Goal: Task Accomplishment & Management: Use online tool/utility

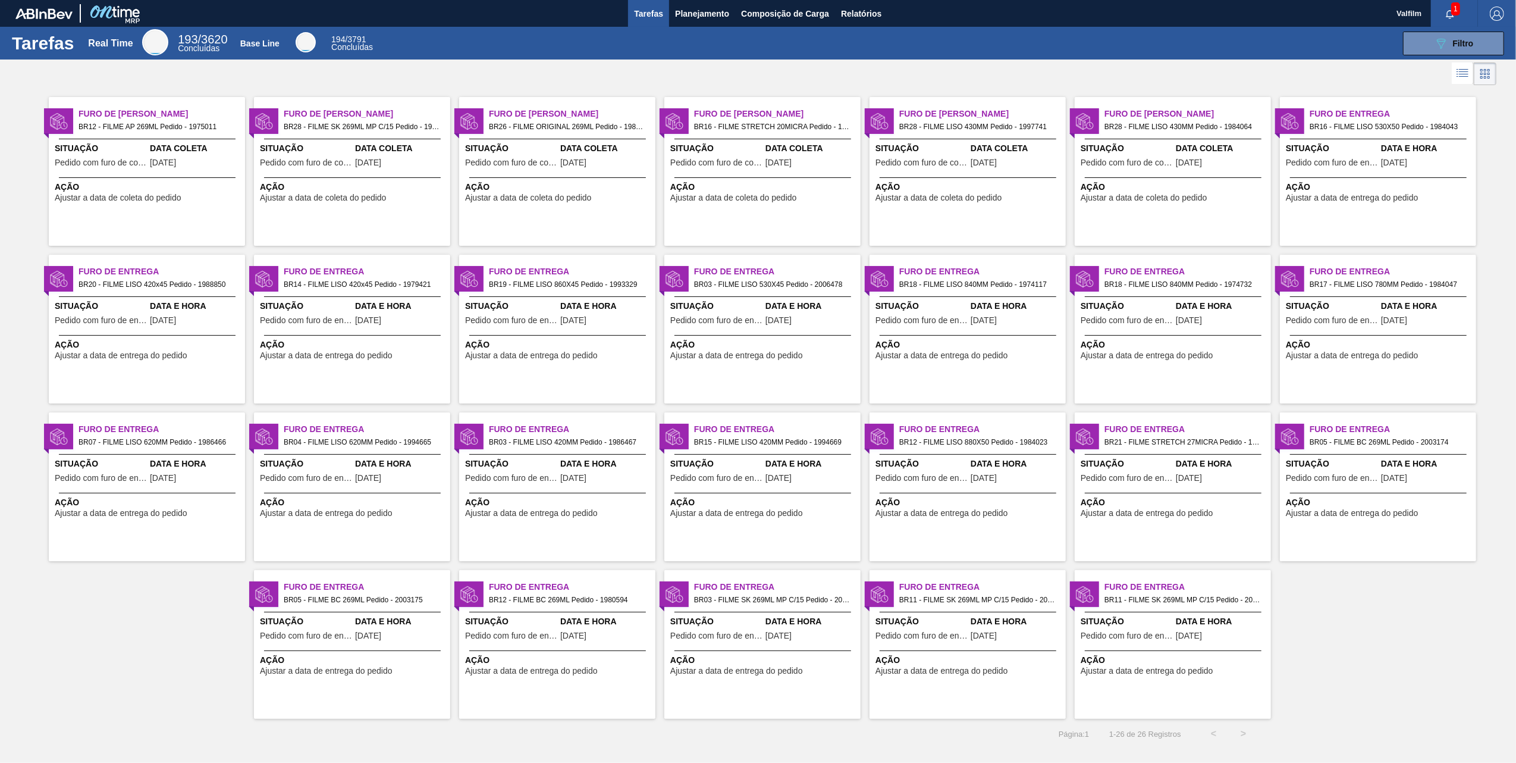
click at [346, 224] on div "Furo de Coleta BR28 - FILME SK 269ML MP C/15 Pedido - 1981385 Situação Pedido c…" at bounding box center [352, 171] width 196 height 149
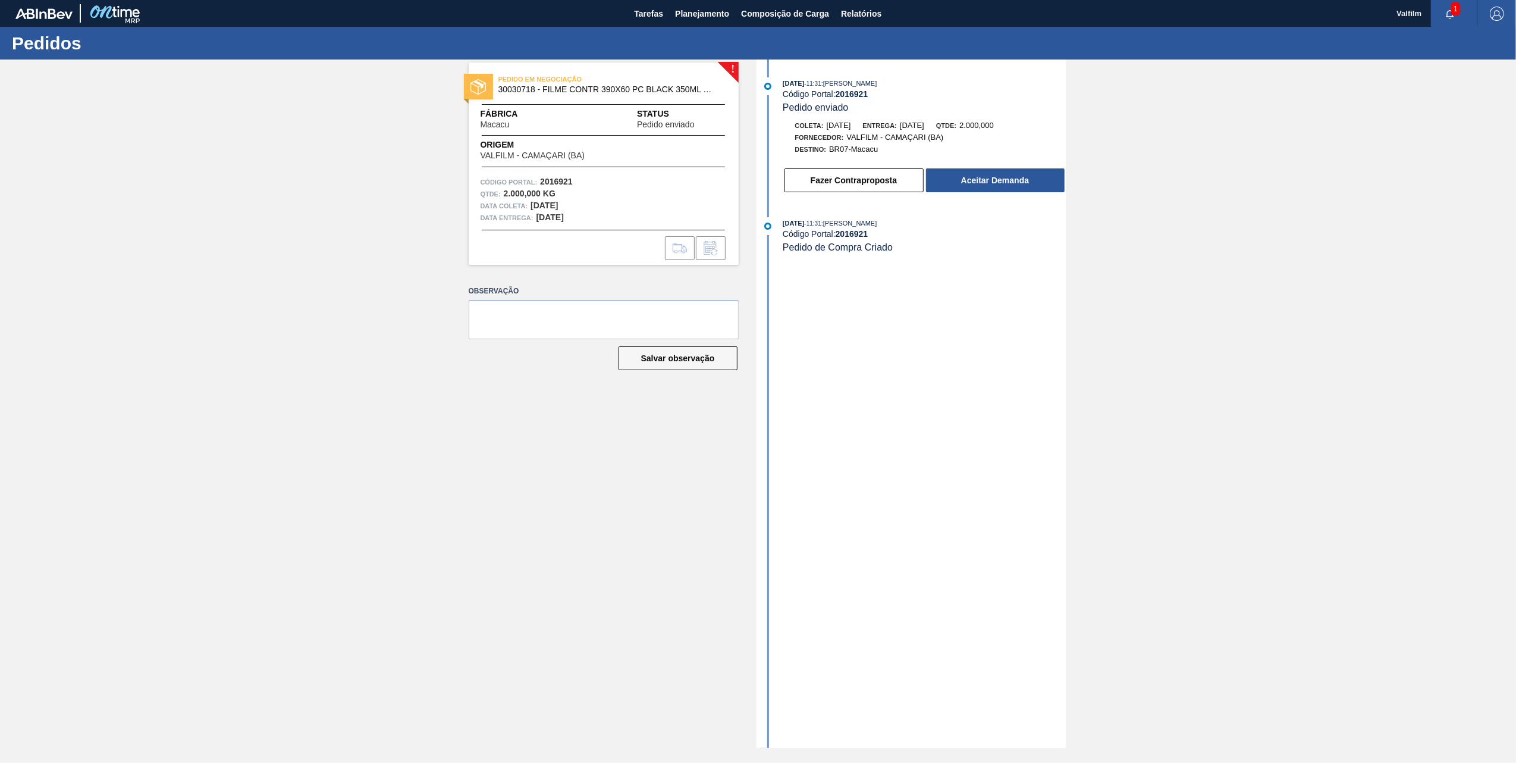
click at [866, 100] on div "26/08/2025 - 11:31 : TOMAS SIMOES SILVA Código Portal: 2016921 Pedido enviado" at bounding box center [924, 95] width 283 height 36
copy strong "2016921"
click at [517, 89] on span "30030718 - FILME CONTR 390X60 PC BLACK 350ML NIV24" at bounding box center [607, 89] width 216 height 9
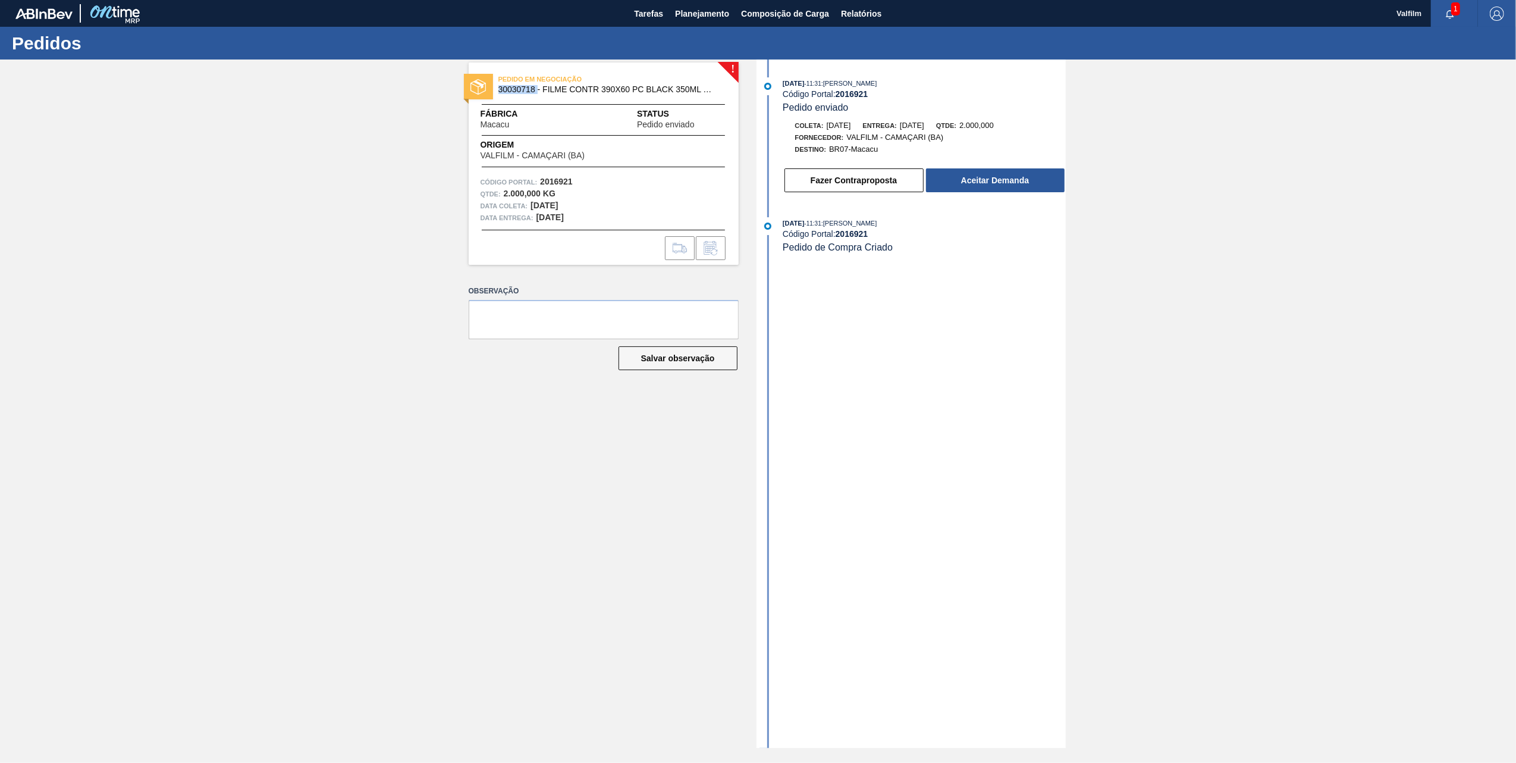
copy span "30030718"
click at [869, 192] on button "Fazer Contraproposta" at bounding box center [854, 180] width 139 height 24
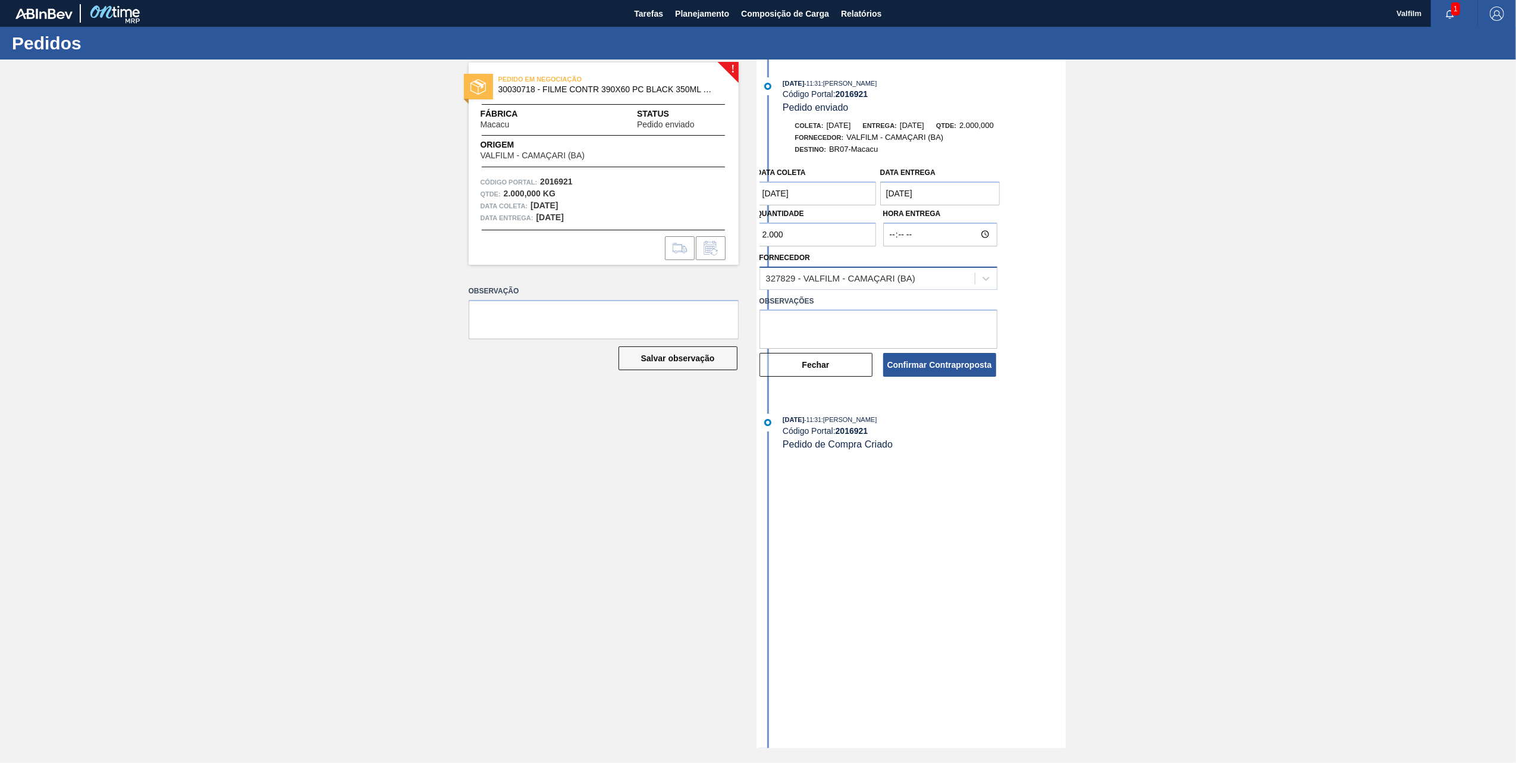
click at [904, 277] on div "327829 - VALFILM - CAMAÇARI (BA)" at bounding box center [840, 278] width 149 height 10
click at [917, 319] on div "308104 - VALFILM - ITAMONTE (MG)" at bounding box center [879, 308] width 238 height 22
click at [888, 320] on textarea at bounding box center [879, 328] width 238 height 39
type textarea "Não temos esse item criado em ICamaçari, nem em Manaus."
click at [920, 362] on button "Confirmar Contraproposta" at bounding box center [939, 365] width 113 height 24
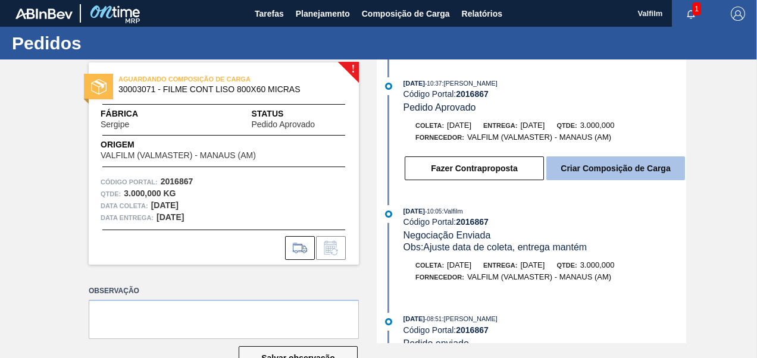
click at [628, 174] on button "Criar Composição de Carga" at bounding box center [615, 168] width 139 height 24
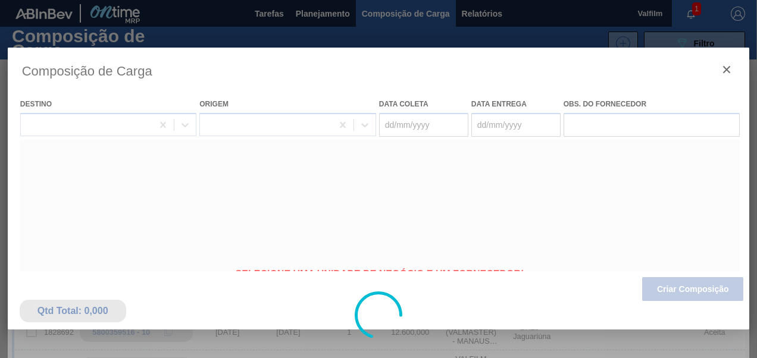
type coleta "02/10/2025"
type entrega "[DATE]"
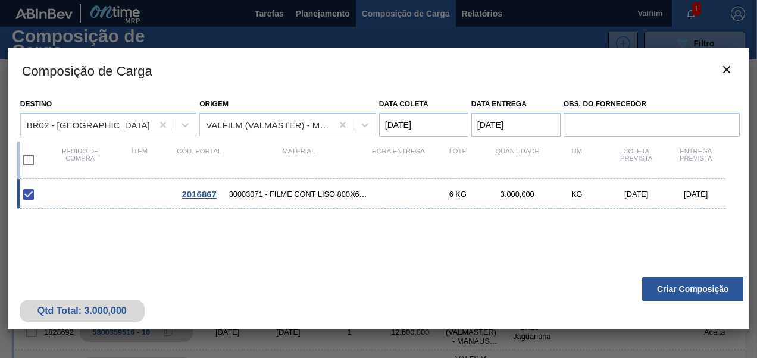
click at [449, 126] on coleta "[DATE]" at bounding box center [423, 125] width 89 height 24
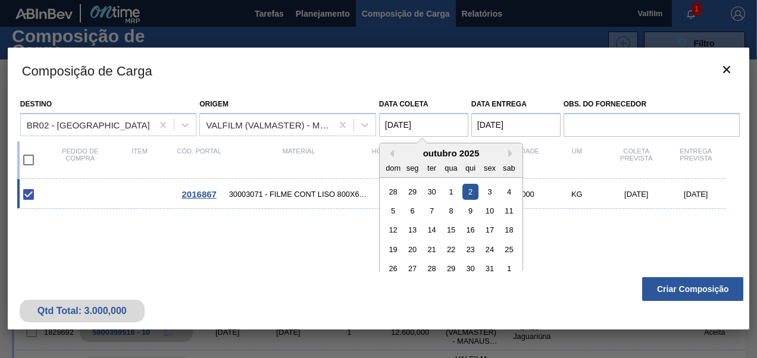
click at [395, 153] on div "outubro 2025" at bounding box center [451, 153] width 143 height 10
drag, startPoint x: 388, startPoint y: 153, endPoint x: 396, endPoint y: 153, distance: 8.3
click at [390, 153] on button "Previous Month" at bounding box center [390, 153] width 8 height 8
click at [414, 268] on div "29" at bounding box center [412, 269] width 16 height 16
type coleta "[DATE]"
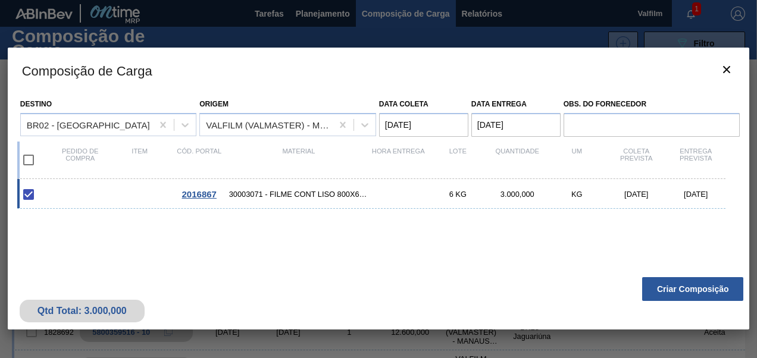
click at [542, 123] on entrega "[DATE]" at bounding box center [515, 125] width 89 height 24
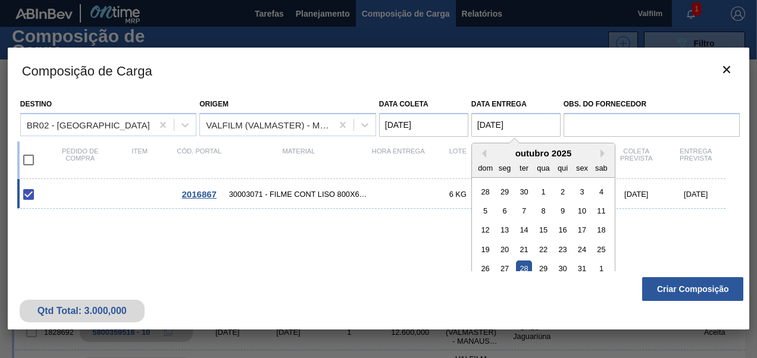
click at [526, 268] on div "28" at bounding box center [524, 269] width 16 height 16
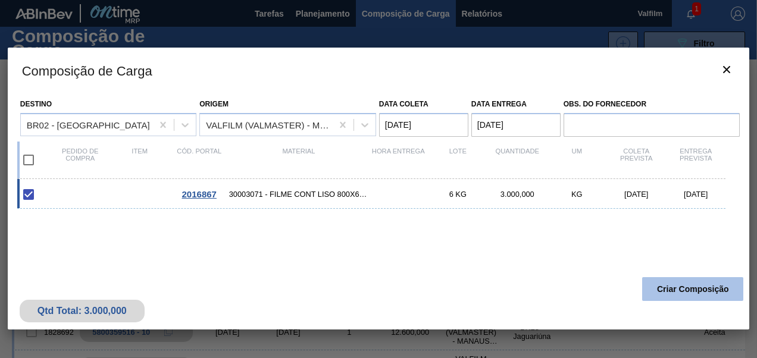
click at [697, 292] on button "Criar Composição" at bounding box center [692, 289] width 101 height 24
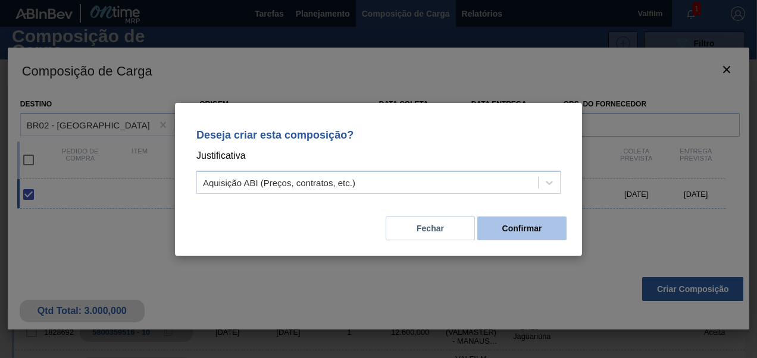
click at [512, 236] on button "Confirmar" at bounding box center [521, 229] width 89 height 24
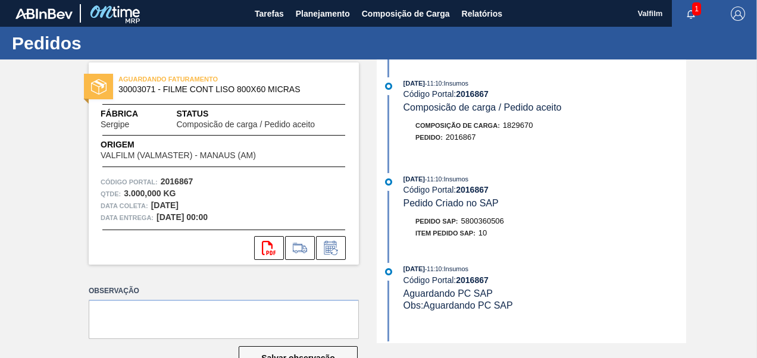
click at [490, 221] on span "5800360506" at bounding box center [482, 221] width 43 height 9
copy span "5800360506"
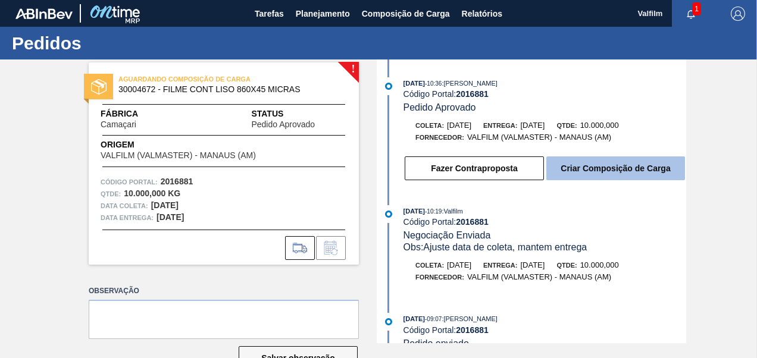
click at [614, 167] on button "Criar Composição de Carga" at bounding box center [615, 168] width 139 height 24
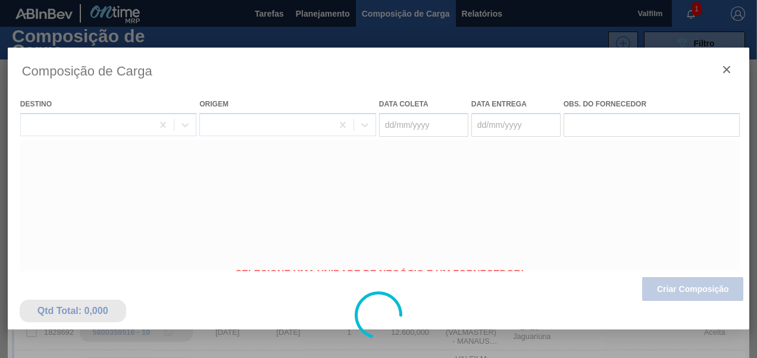
type coleta "[DATE]"
type entrega "[DATE]"
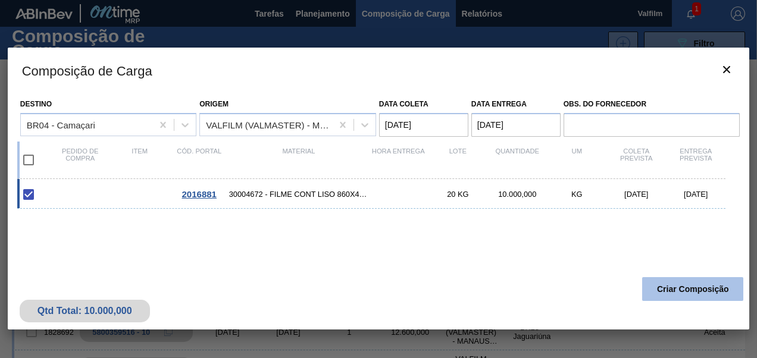
click at [704, 283] on button "Criar Composição" at bounding box center [692, 289] width 101 height 24
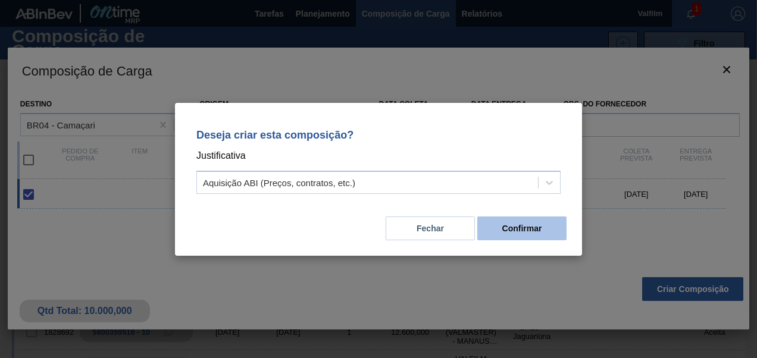
click at [529, 230] on button "Confirmar" at bounding box center [521, 229] width 89 height 24
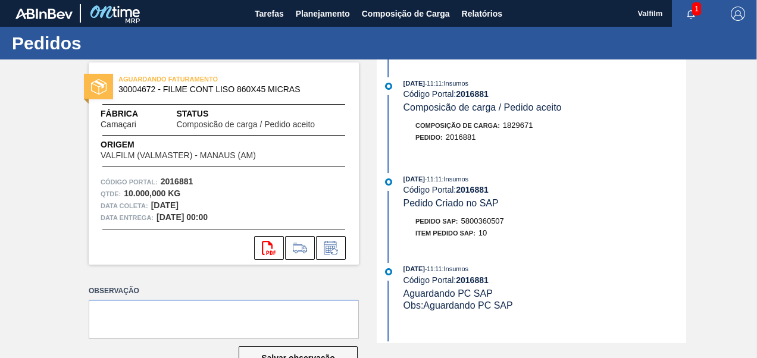
click at [496, 225] on span "5800360507" at bounding box center [482, 221] width 43 height 9
copy span "5800360507"
click at [497, 224] on span "5800360504" at bounding box center [482, 221] width 43 height 9
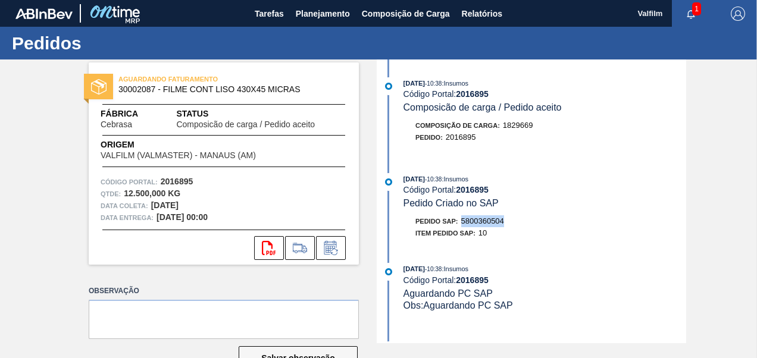
copy span "5800360504"
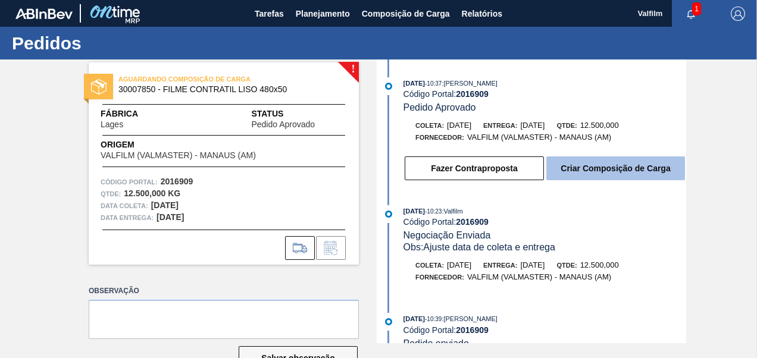
click at [615, 174] on button "Criar Composição de Carga" at bounding box center [615, 168] width 139 height 24
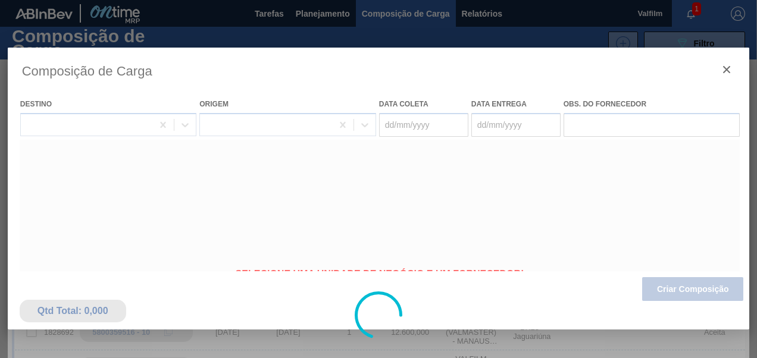
type coleta "[DATE]"
type entrega "03/11/2025"
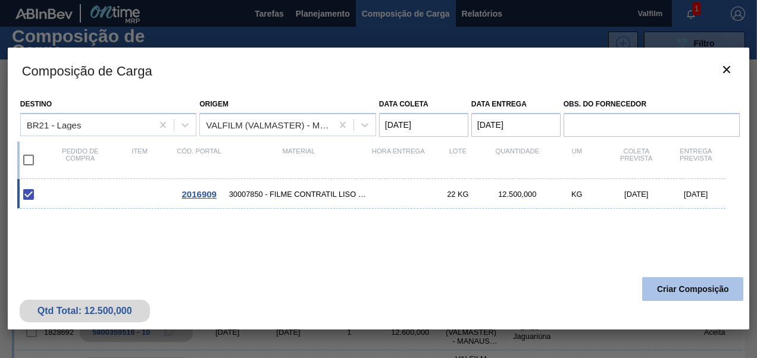
click at [706, 287] on button "Criar Composição" at bounding box center [692, 289] width 101 height 24
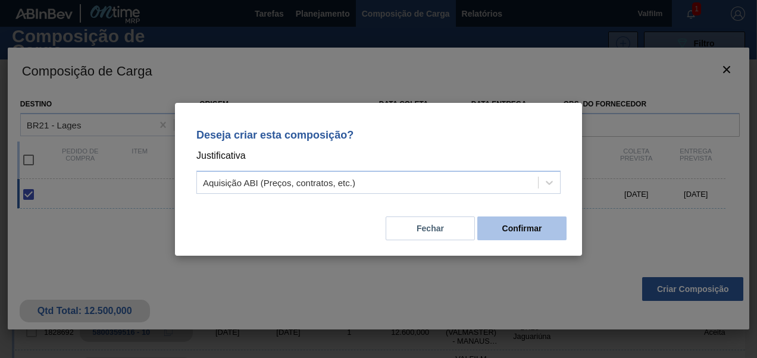
click at [529, 221] on button "Confirmar" at bounding box center [521, 229] width 89 height 24
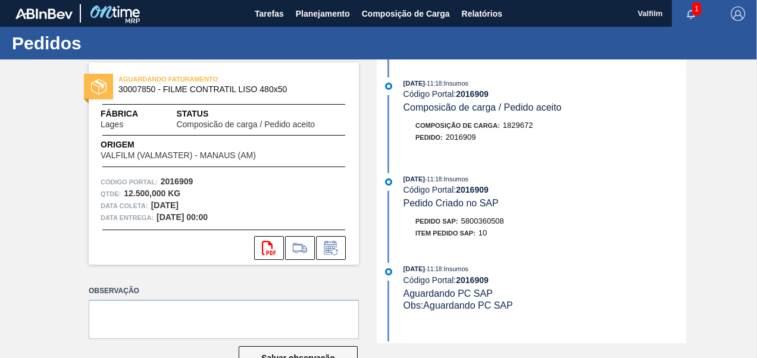
click at [490, 220] on span "5800360508" at bounding box center [482, 221] width 43 height 9
copy span "5800360508"
click at [493, 223] on span "5800360503" at bounding box center [482, 221] width 43 height 9
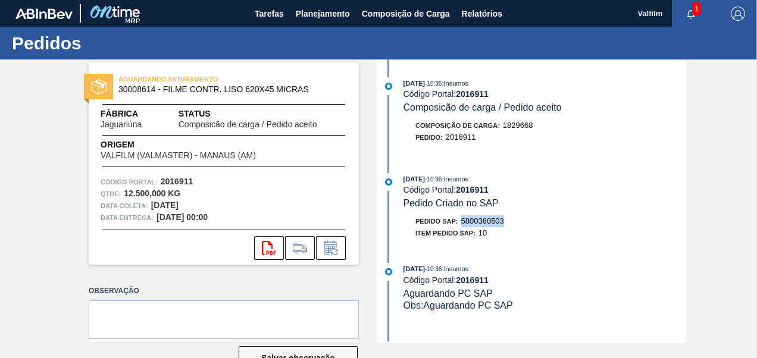
copy span "5800360503"
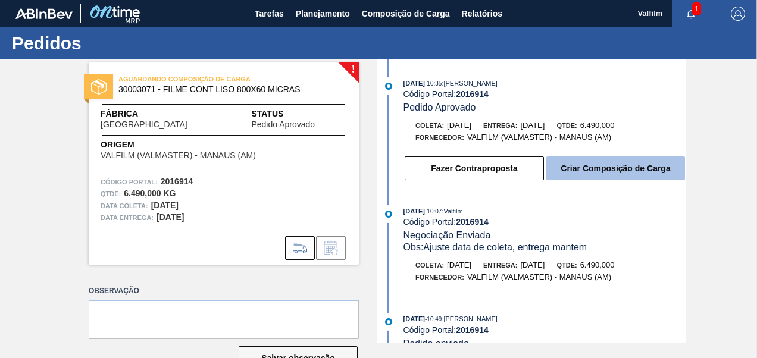
click at [613, 173] on button "Criar Composição de Carga" at bounding box center [615, 168] width 139 height 24
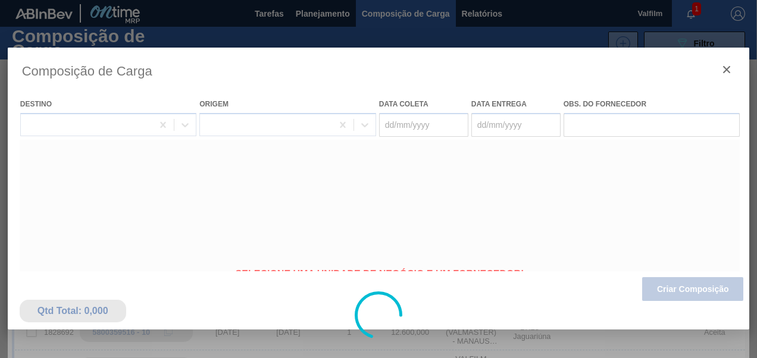
type coleta "30/09/2025"
type entrega "22/10/2025"
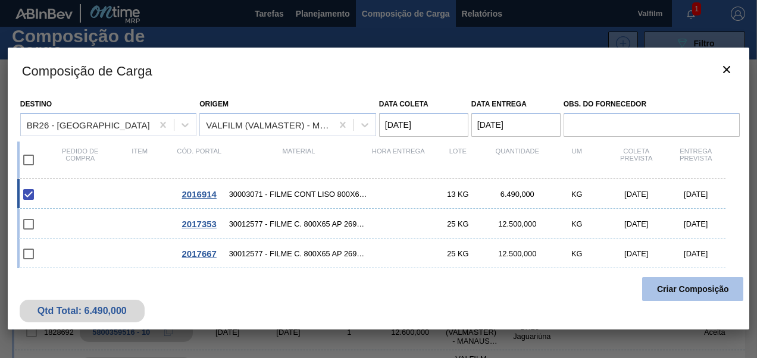
click at [668, 287] on button "Criar Composição" at bounding box center [692, 289] width 101 height 24
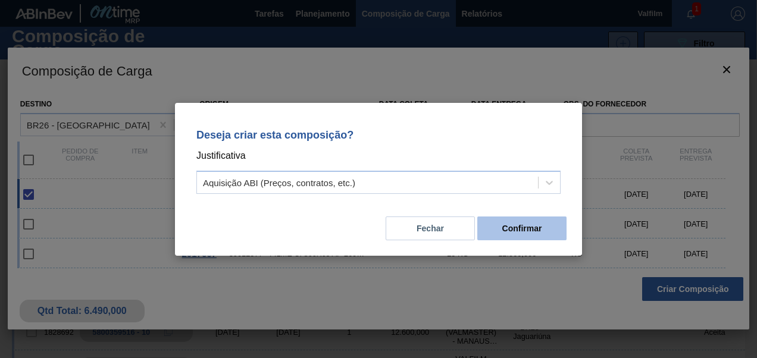
click at [490, 225] on button "Confirmar" at bounding box center [521, 229] width 89 height 24
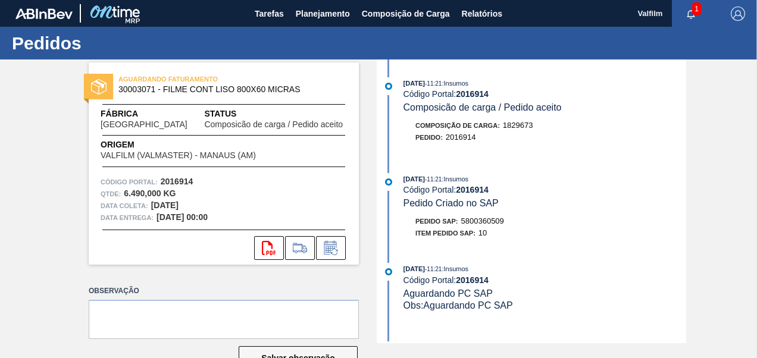
click at [502, 222] on span "5800360509" at bounding box center [482, 221] width 43 height 9
copy span "5800360509"
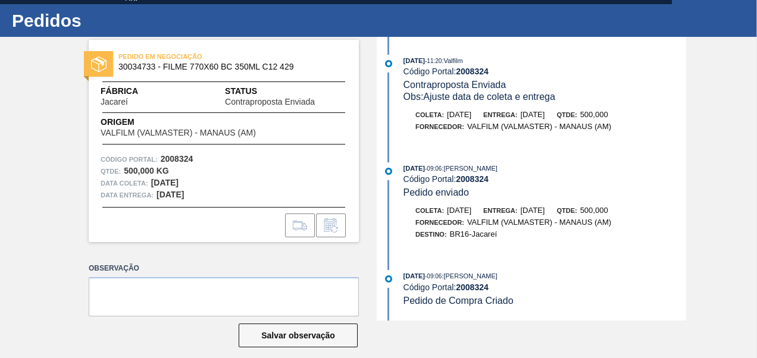
scroll to position [35, 0]
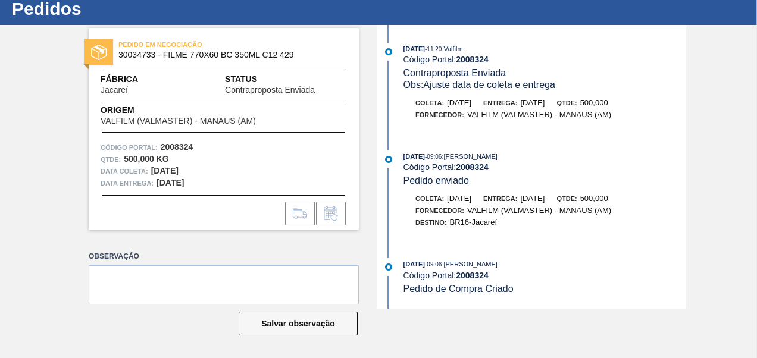
click at [559, 231] on div "Coleta: [DATE] Entrega: [DATE] Qtde: 500,000 Fornecedor: VALFILM (VALMASTER) - …" at bounding box center [533, 214] width 306 height 42
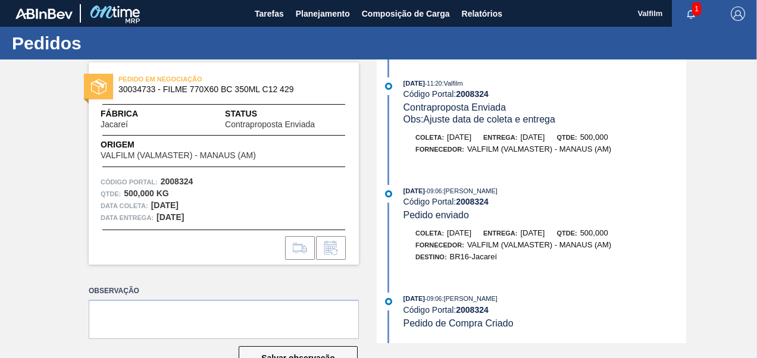
scroll to position [1, 0]
click at [467, 95] on strong "2008324" at bounding box center [472, 94] width 33 height 10
copy strong "2008324"
click at [555, 195] on div "13/08/2025 - 09:06 : Leandro de Paula" at bounding box center [544, 191] width 283 height 12
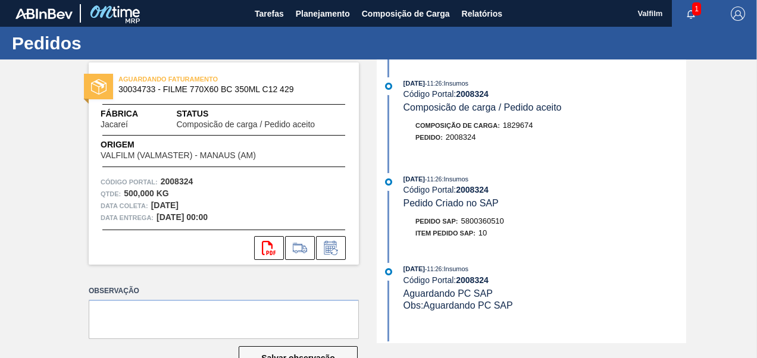
click at [495, 225] on span "5800360510" at bounding box center [482, 221] width 43 height 9
copy span "5800360510"
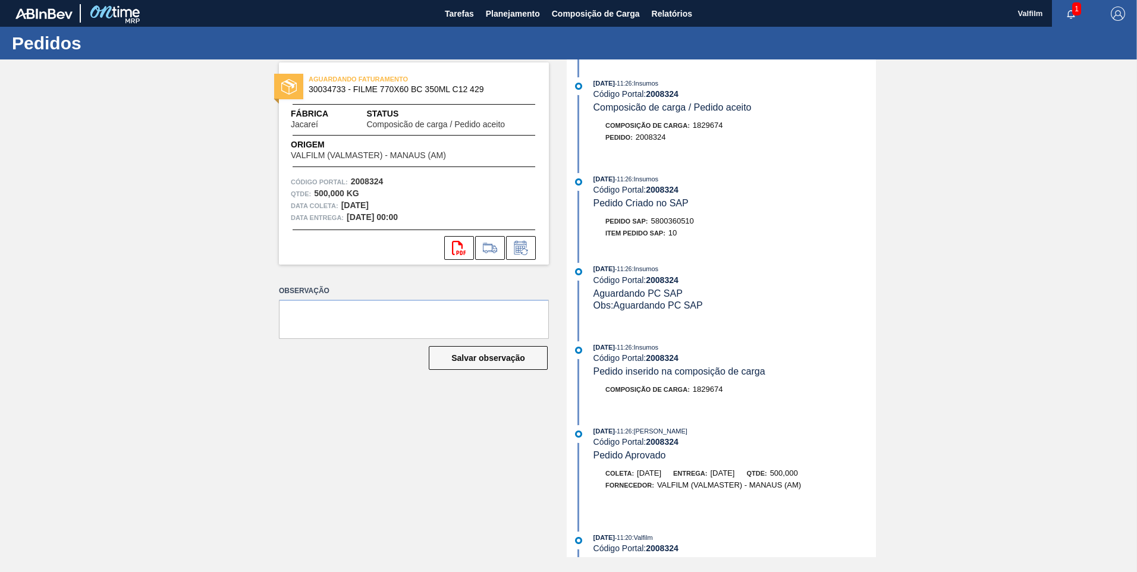
click at [678, 218] on span "5800360510" at bounding box center [672, 221] width 43 height 9
copy span "5800360510"
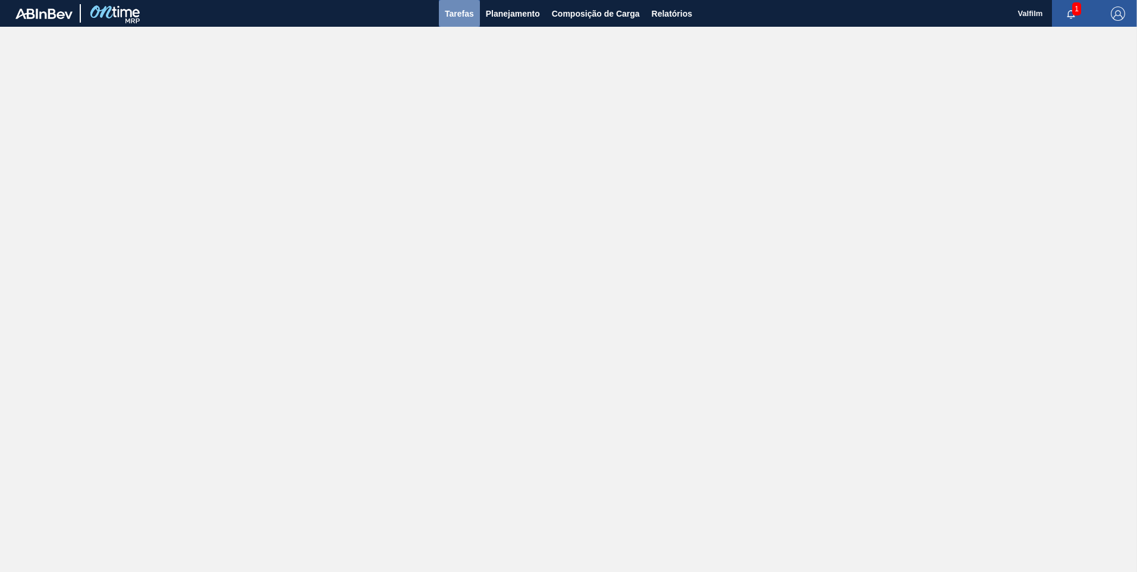
click at [462, 12] on span "Tarefas" at bounding box center [459, 14] width 29 height 14
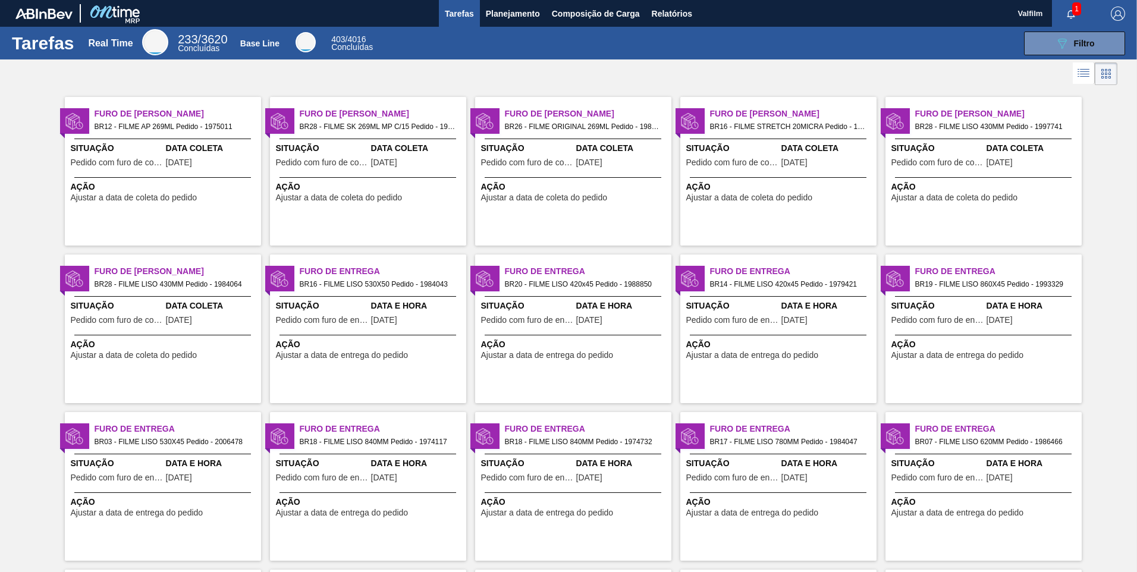
click at [225, 180] on div "Ação Ajustar a data de coleta do pedido" at bounding box center [163, 189] width 196 height 25
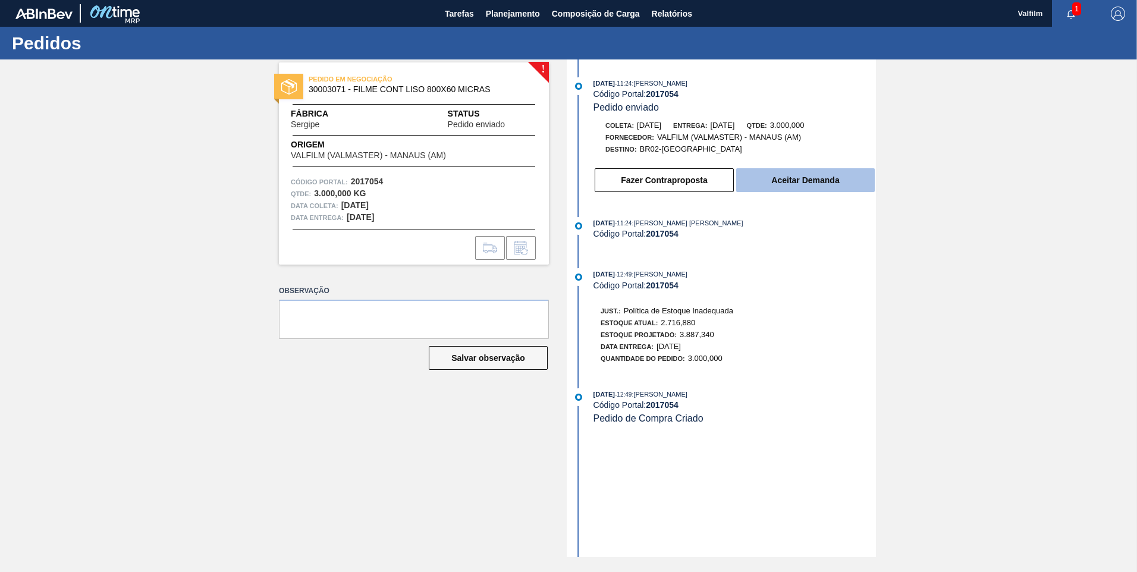
click at [806, 187] on button "Aceitar Demanda" at bounding box center [806, 180] width 139 height 24
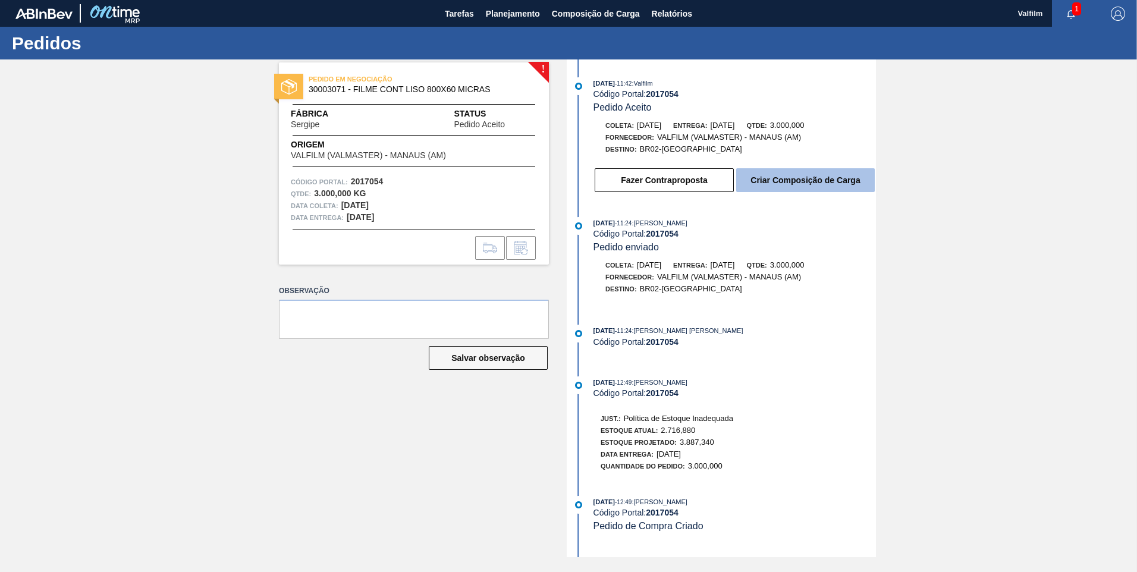
click at [826, 180] on button "Criar Composição de Carga" at bounding box center [806, 180] width 139 height 24
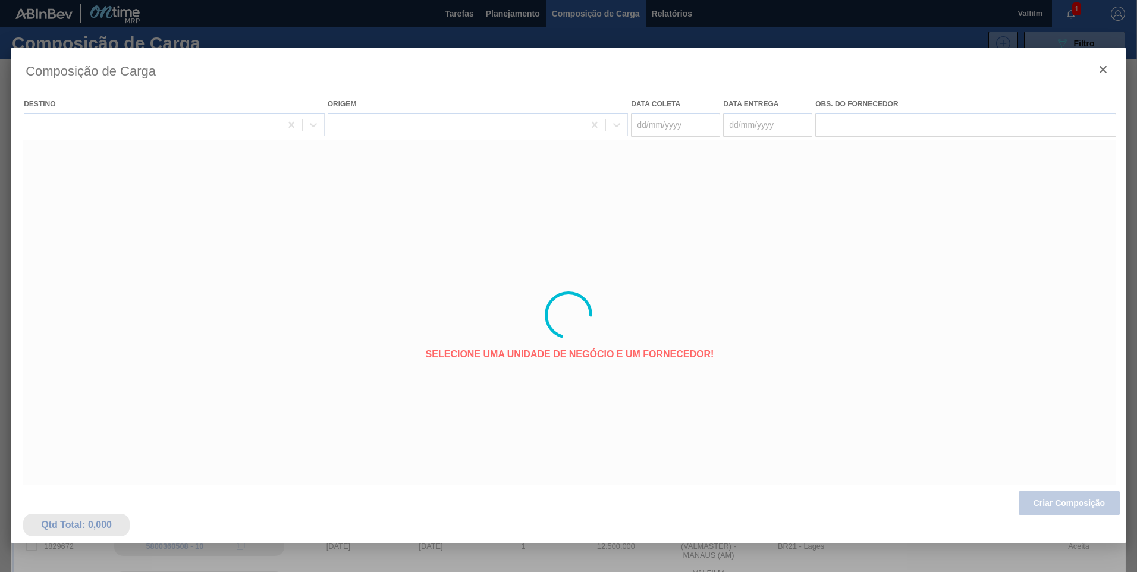
type coleta "28/09/2025"
type entrega "28/10/2025"
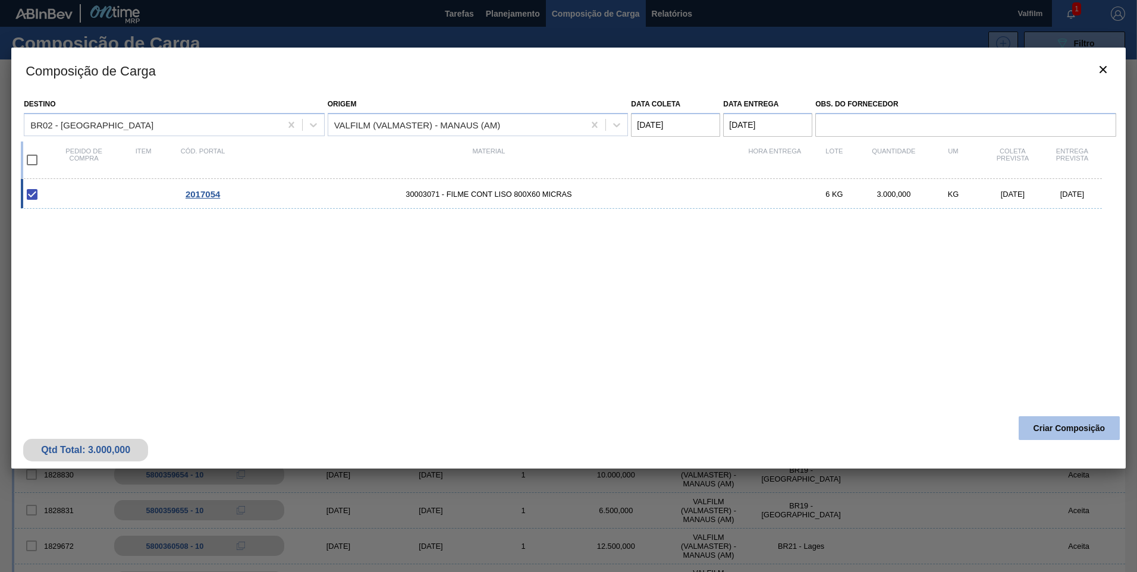
click at [1068, 434] on button "Criar Composição" at bounding box center [1069, 428] width 101 height 24
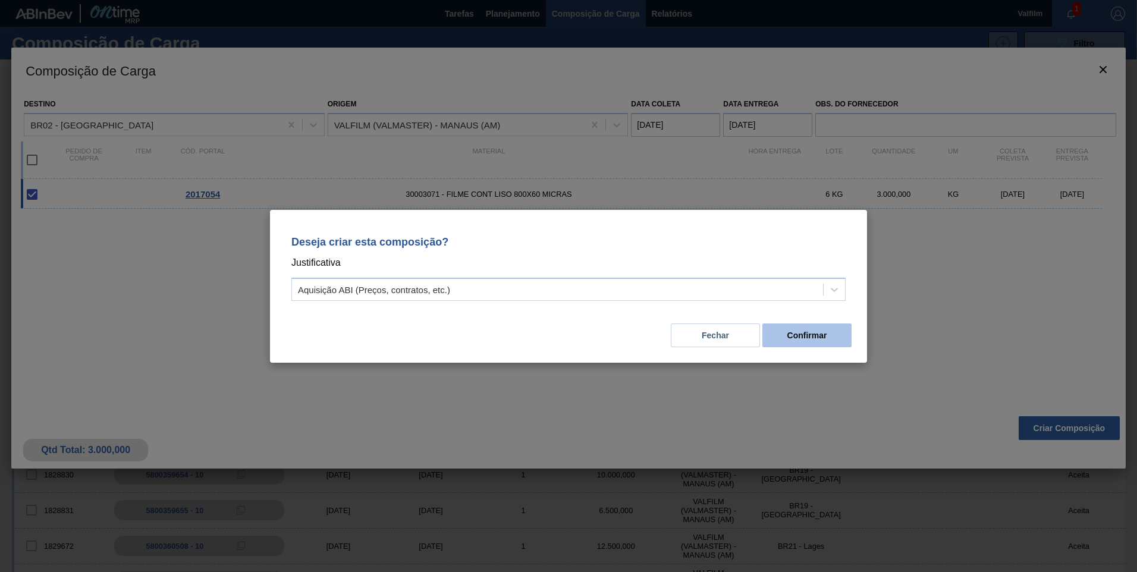
click at [797, 339] on button "Confirmar" at bounding box center [807, 336] width 89 height 24
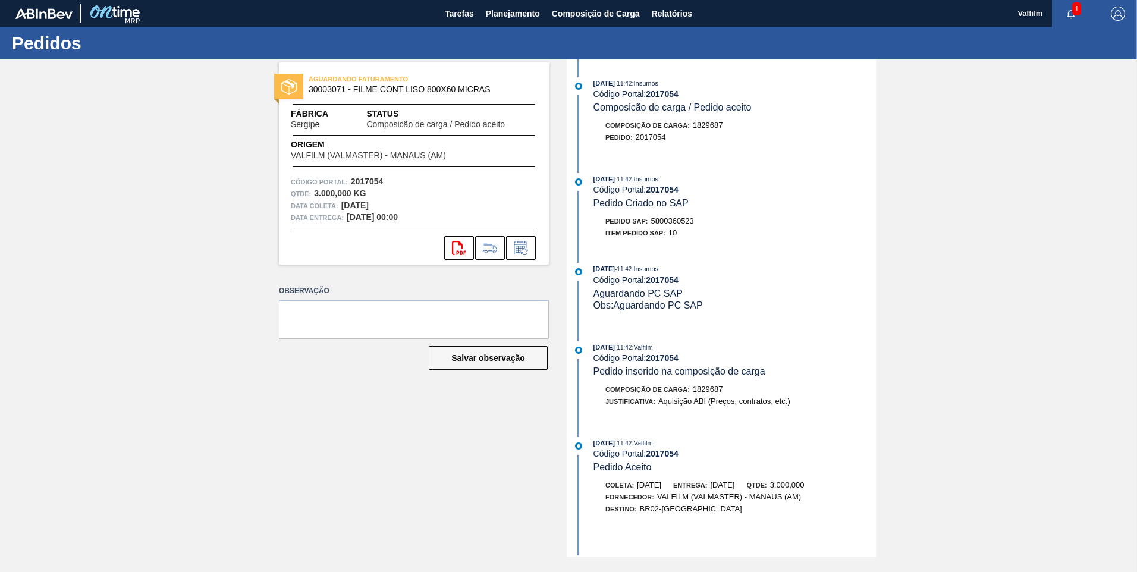
click at [681, 217] on span "5800360523" at bounding box center [672, 221] width 43 height 9
click at [682, 220] on span "5800360523" at bounding box center [672, 221] width 43 height 9
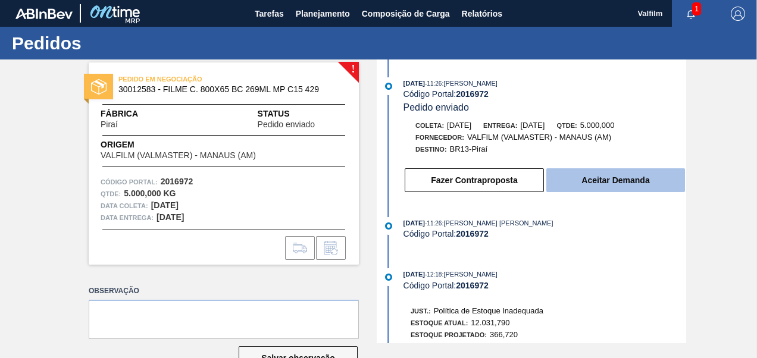
click at [595, 178] on button "Aceitar Demanda" at bounding box center [615, 180] width 139 height 24
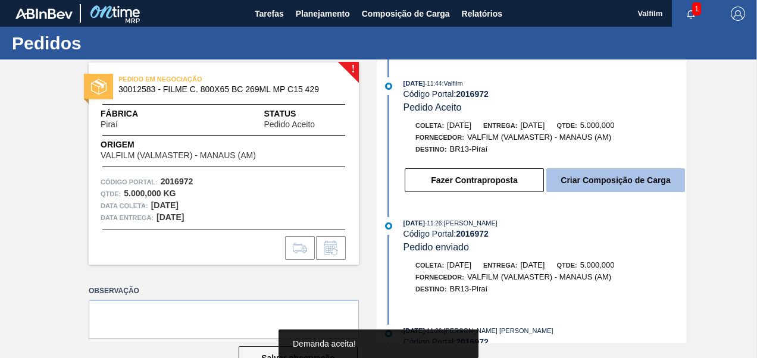
click at [591, 189] on button "Criar Composição de Carga" at bounding box center [615, 180] width 139 height 24
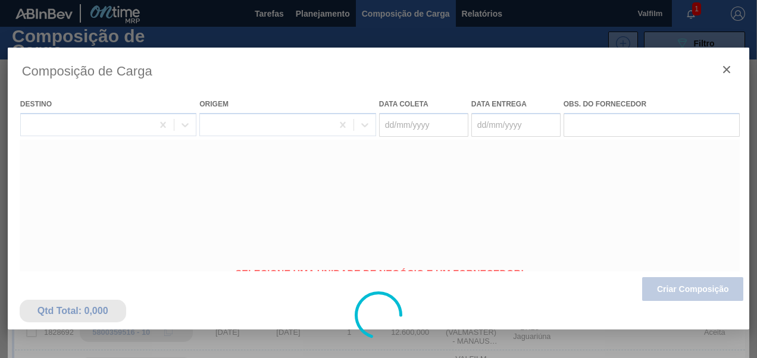
type coleta "[DATE]"
type entrega "[DATE]"
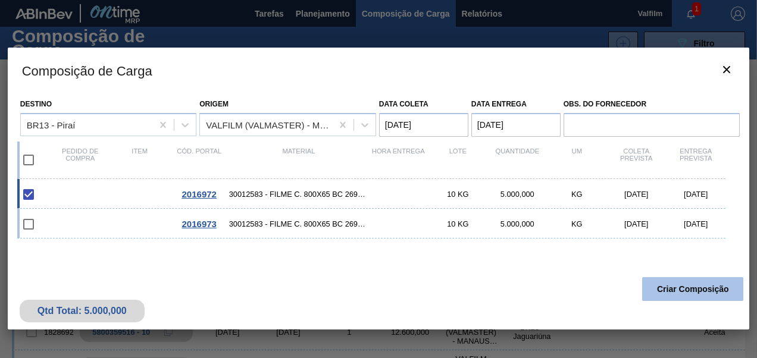
click at [687, 289] on button "Criar Composição" at bounding box center [692, 289] width 101 height 24
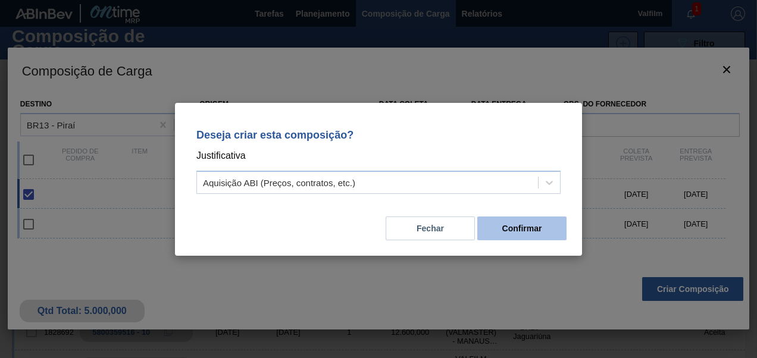
click at [547, 224] on button "Confirmar" at bounding box center [521, 229] width 89 height 24
